Goal: Task Accomplishment & Management: Use online tool/utility

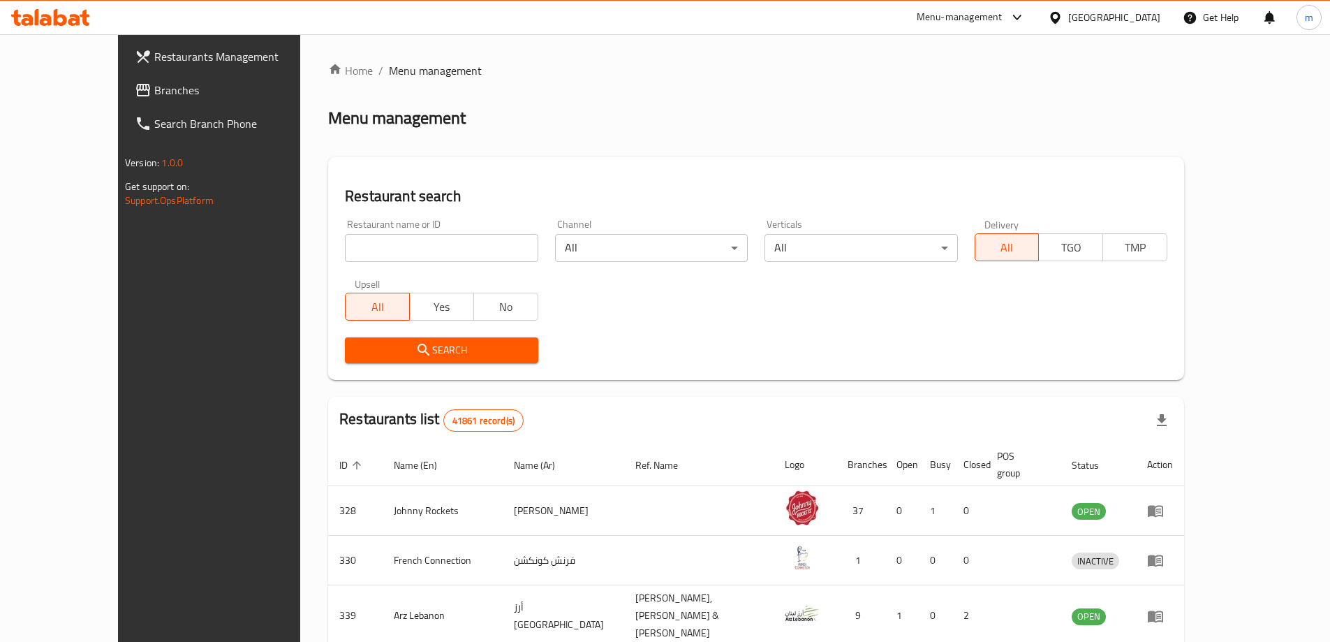
click at [124, 78] on link "Branches" at bounding box center [232, 90] width 216 height 34
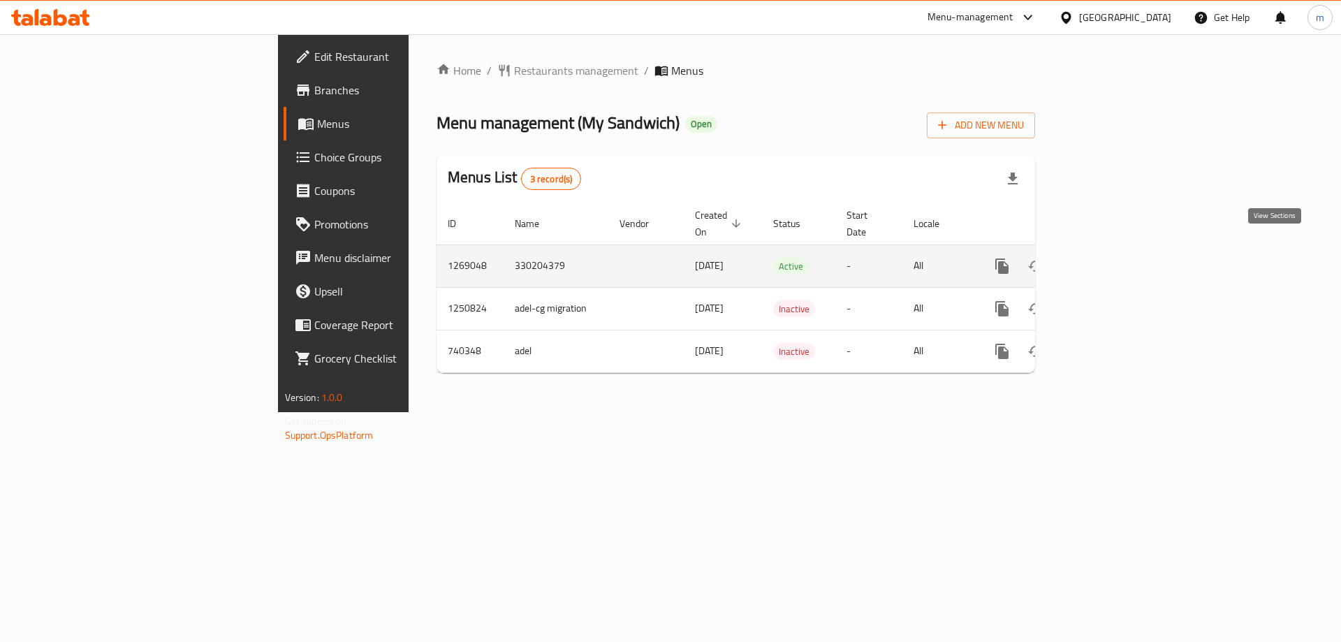
click at [1119, 249] on link "enhanced table" at bounding box center [1103, 266] width 34 height 34
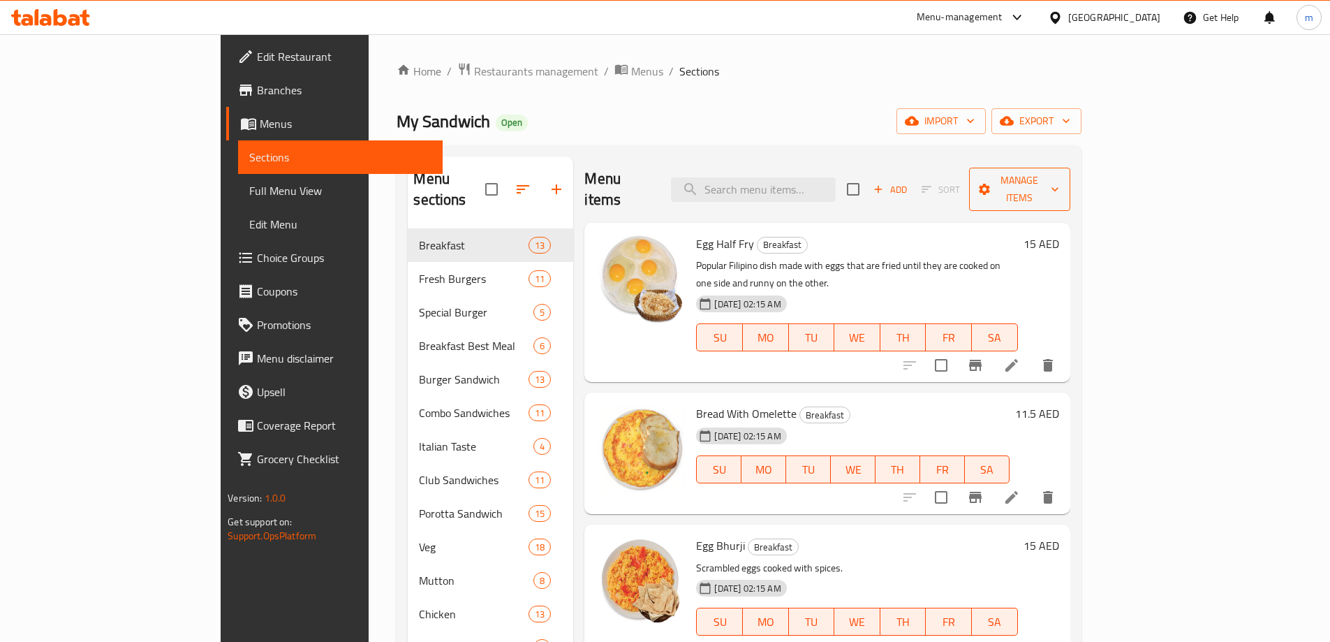
click at [1059, 187] on span "Manage items" at bounding box center [1019, 189] width 79 height 35
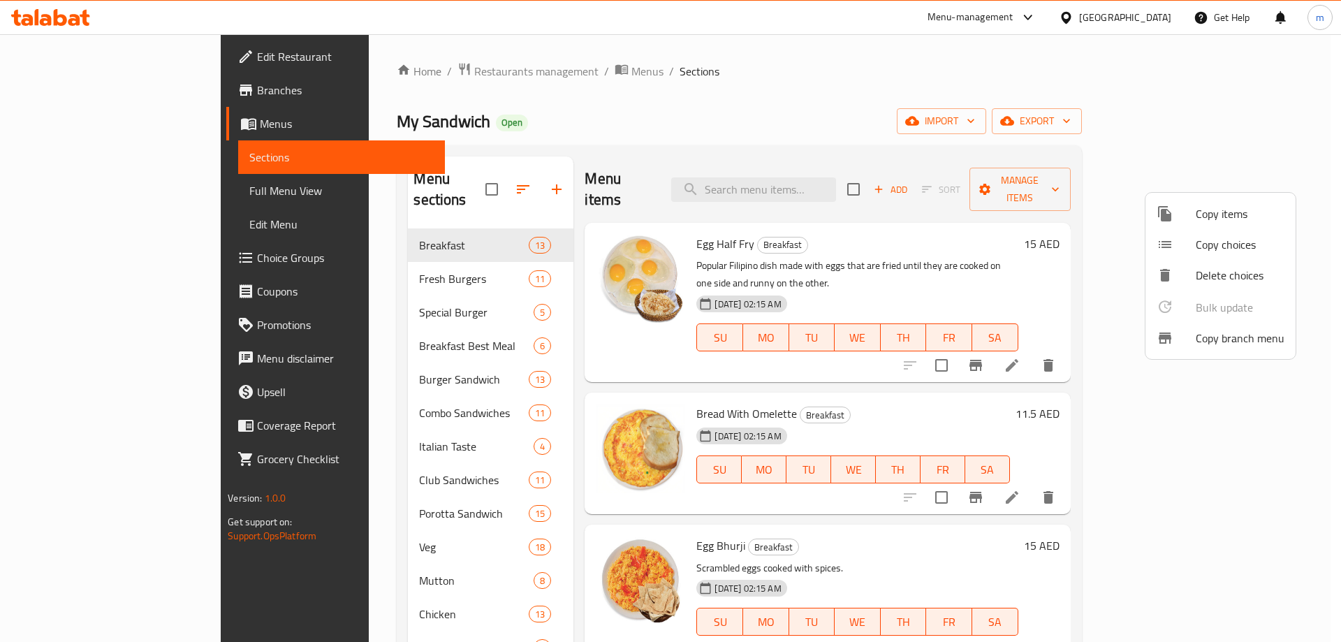
click at [1190, 341] on div at bounding box center [1175, 338] width 39 height 17
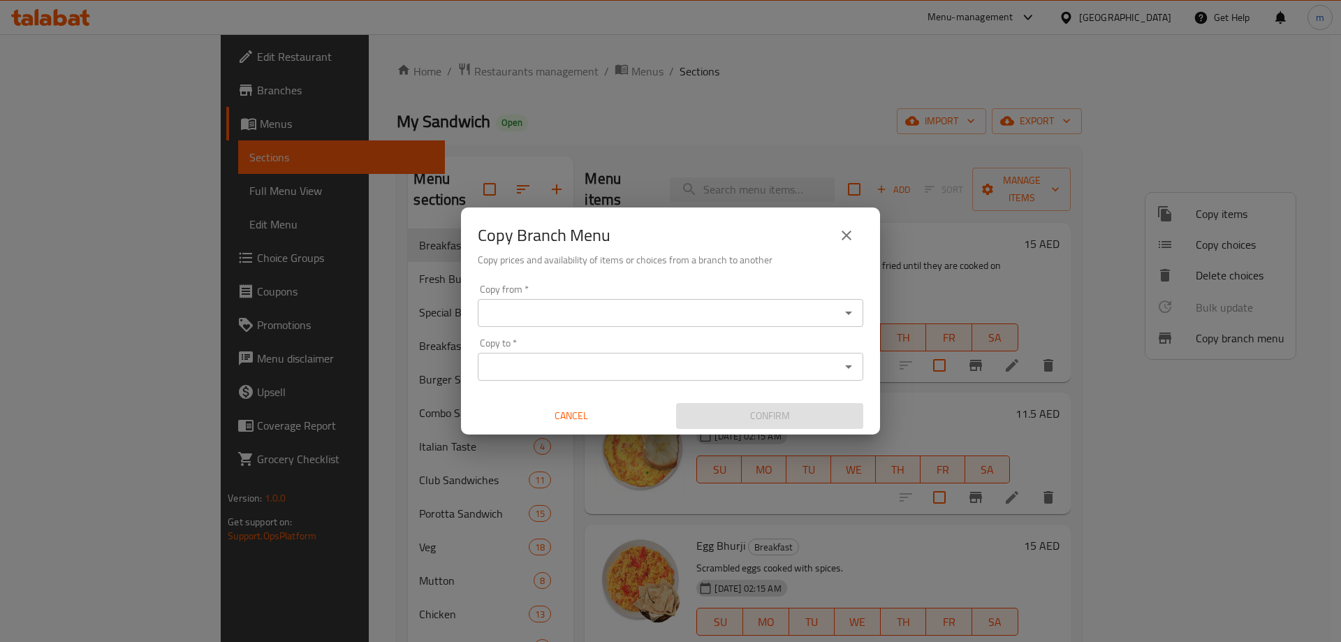
click at [853, 309] on icon "Open" at bounding box center [848, 312] width 17 height 17
click at [843, 316] on icon "Open" at bounding box center [848, 312] width 17 height 17
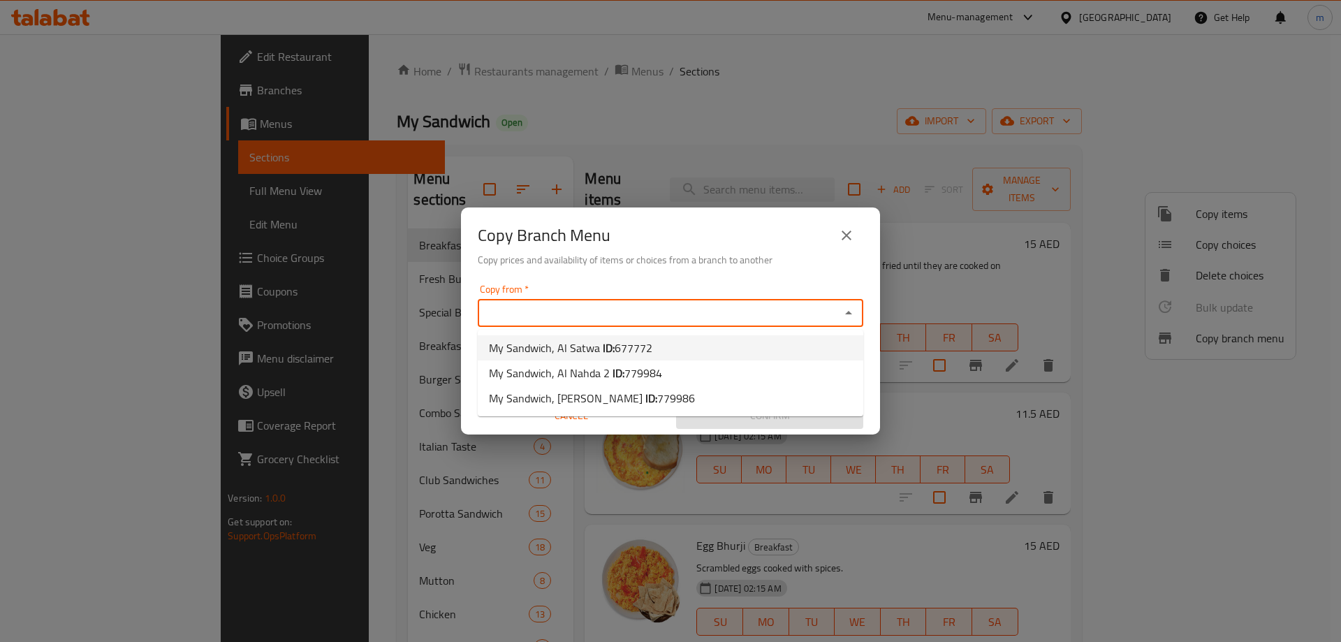
click at [737, 352] on li "My Sandwich, Al Satwa ID: 677772" at bounding box center [670, 347] width 385 height 25
type input "My Sandwich, Al Satwa"
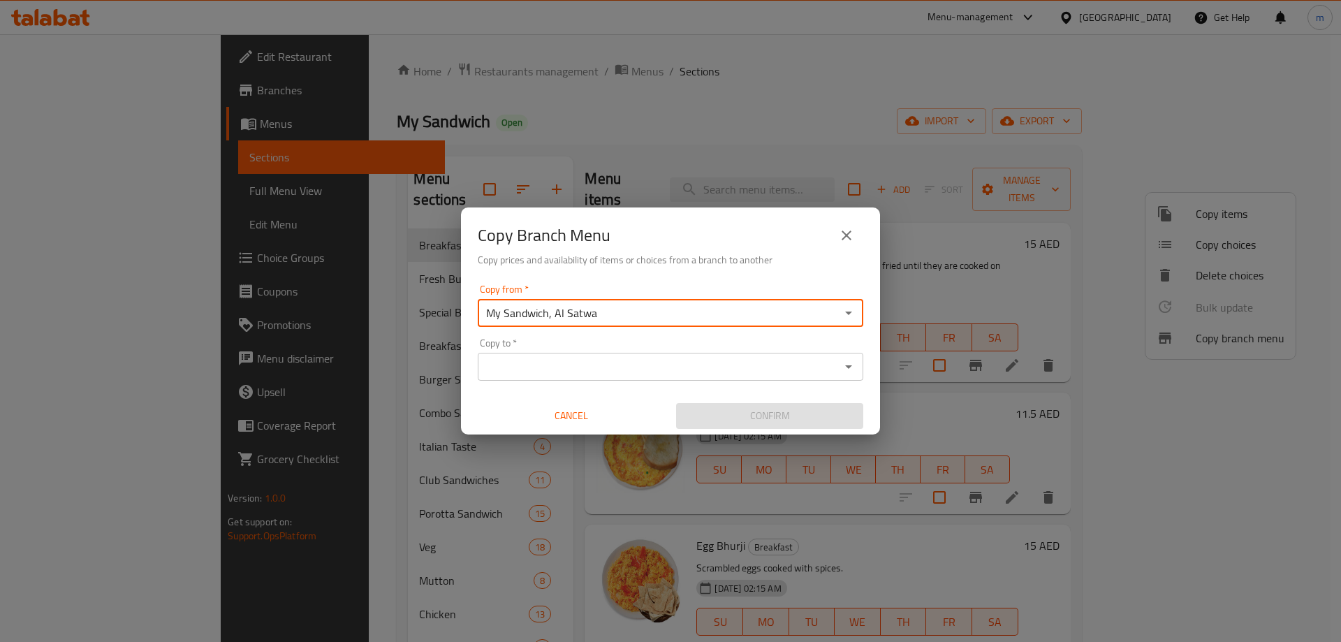
click at [848, 369] on icon "Open" at bounding box center [848, 366] width 17 height 17
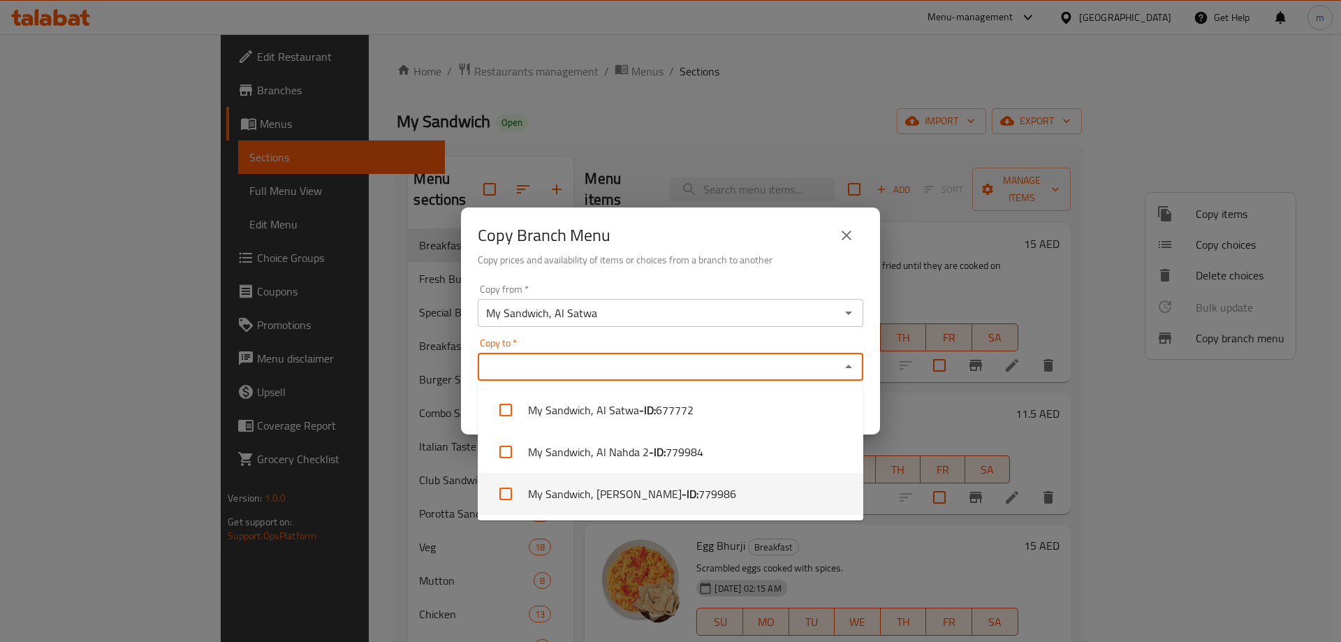
click at [725, 494] on li "My Sandwich, Al Garhoud - ID: 779986" at bounding box center [670, 494] width 385 height 42
checkbox input "true"
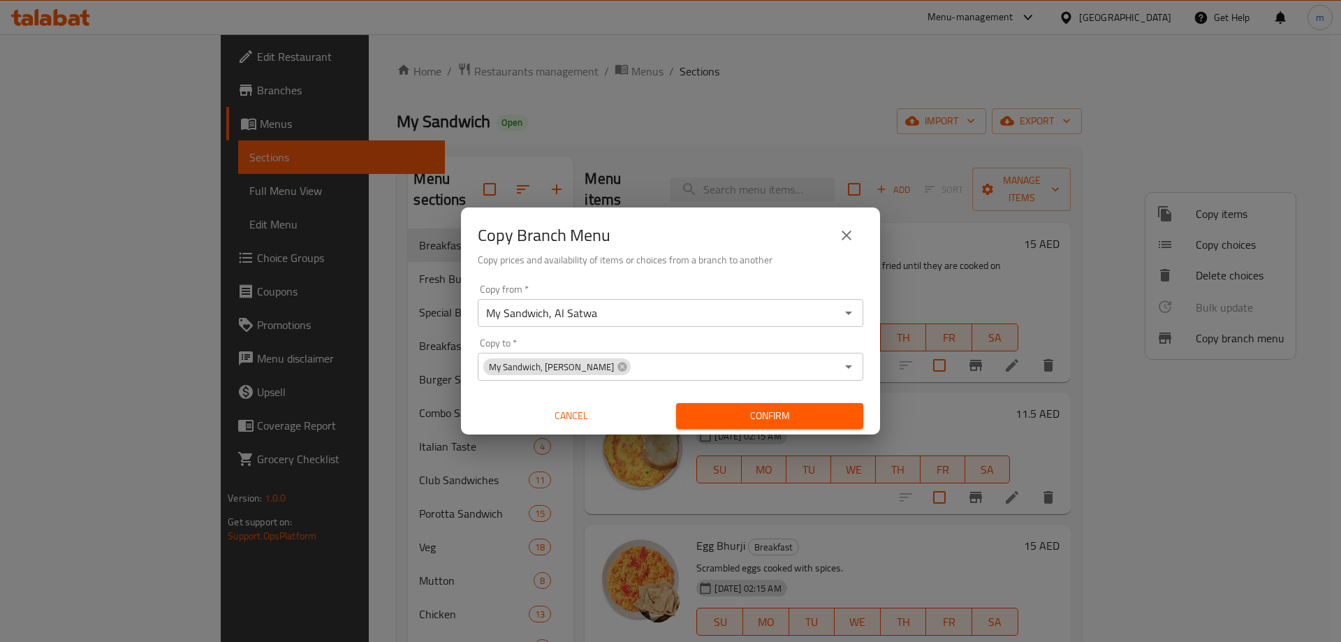
click at [716, 238] on div "Copy Branch Menu" at bounding box center [670, 236] width 385 height 34
click at [617, 369] on icon at bounding box center [621, 366] width 9 height 9
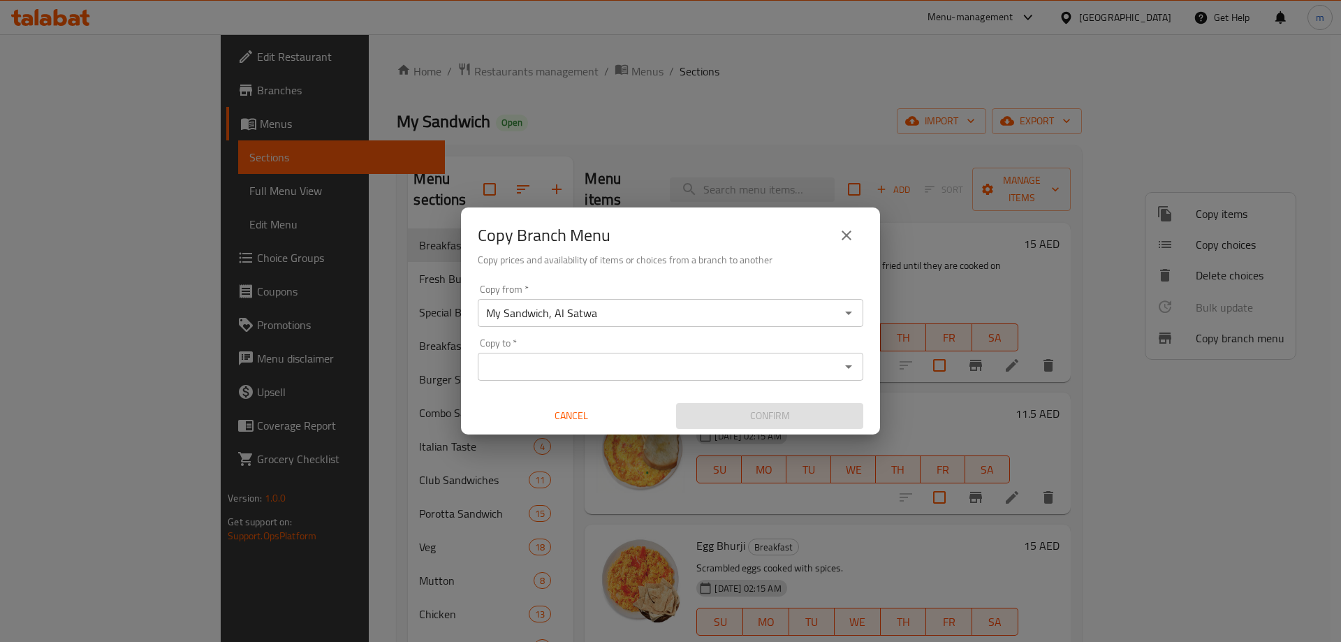
click at [853, 369] on icon "Open" at bounding box center [848, 366] width 17 height 17
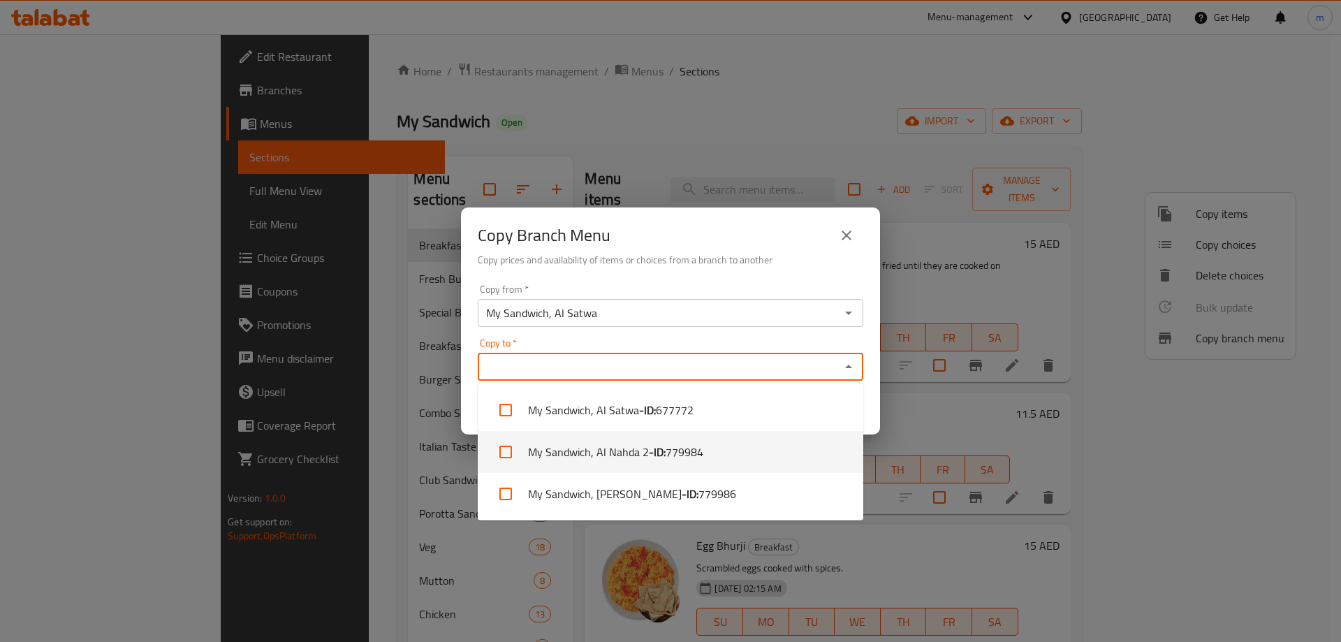
click at [711, 448] on li "My Sandwich, Al Nahda 2 - ID: 779984" at bounding box center [670, 452] width 385 height 42
checkbox input "true"
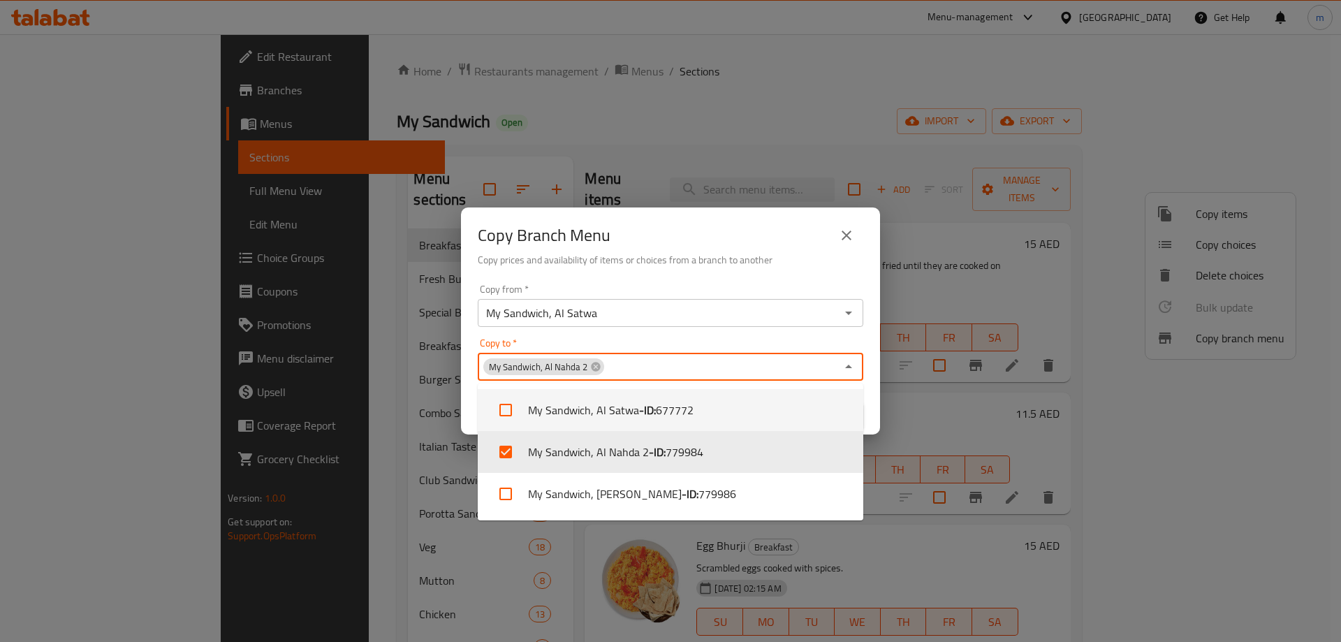
click at [694, 242] on div "Copy Branch Menu" at bounding box center [670, 236] width 385 height 34
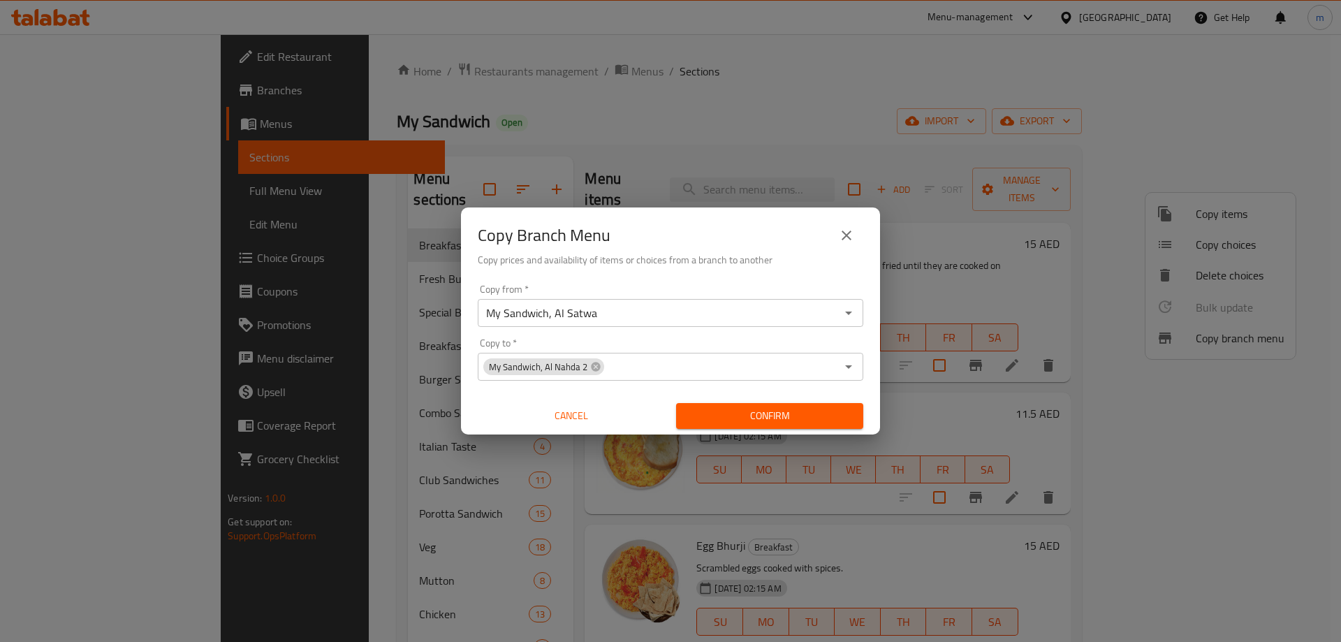
click at [792, 415] on span "Confirm" at bounding box center [769, 415] width 165 height 17
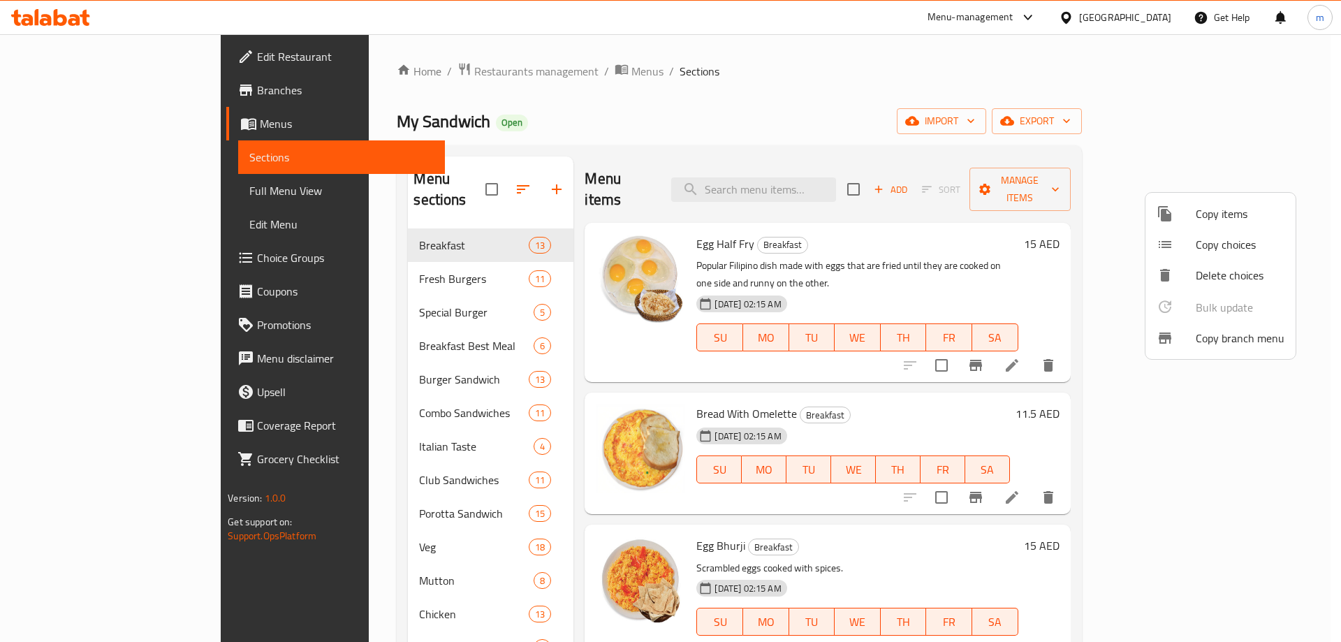
drag, startPoint x: 766, startPoint y: 1, endPoint x: 906, endPoint y: 116, distance: 181.6
click at [906, 116] on div at bounding box center [670, 321] width 1341 height 642
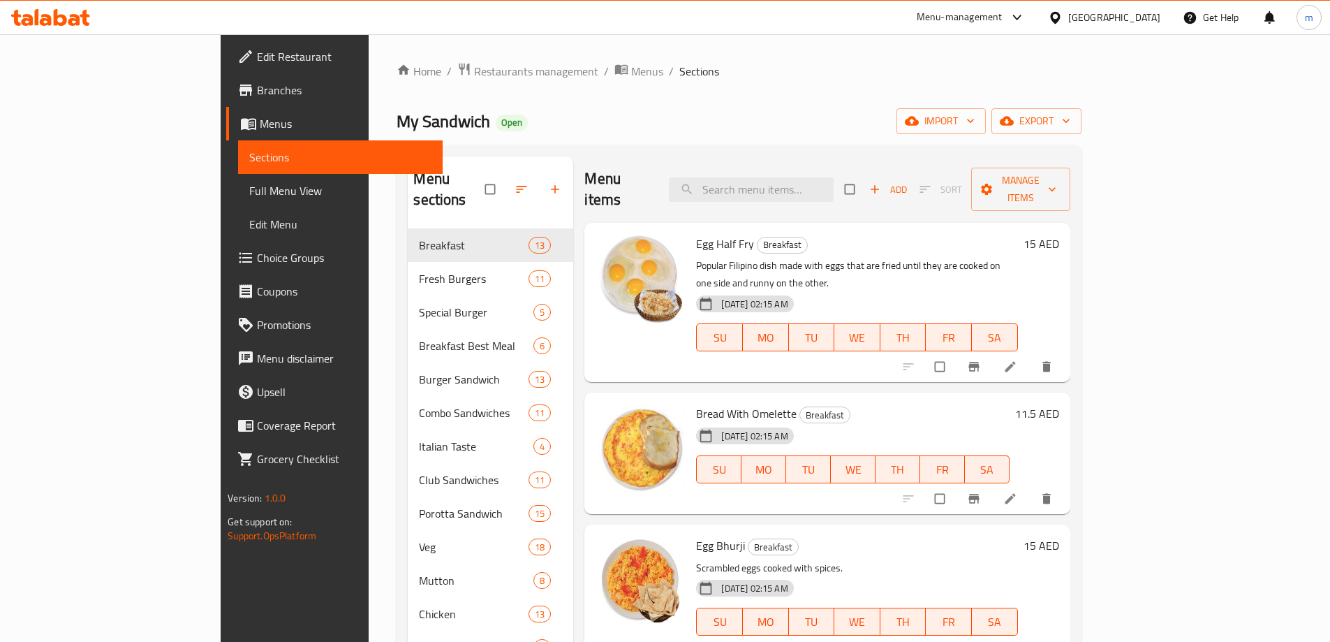
click at [226, 101] on link "Branches" at bounding box center [334, 90] width 216 height 34
click at [257, 83] on span "Branches" at bounding box center [344, 90] width 175 height 17
